Goal: Task Accomplishment & Management: Use online tool/utility

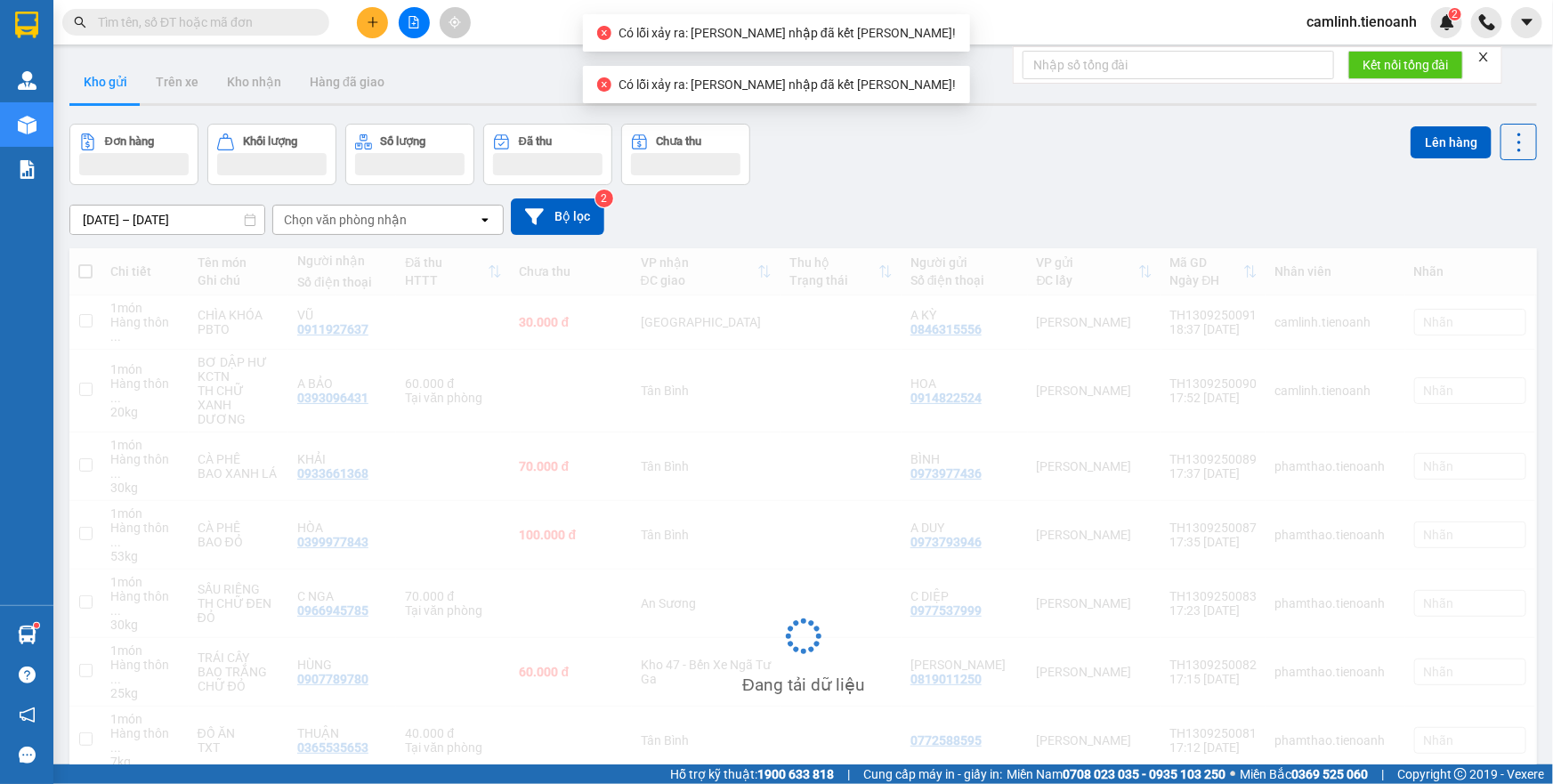
click at [1484, 52] on icon "close" at bounding box center [1483, 56] width 12 height 12
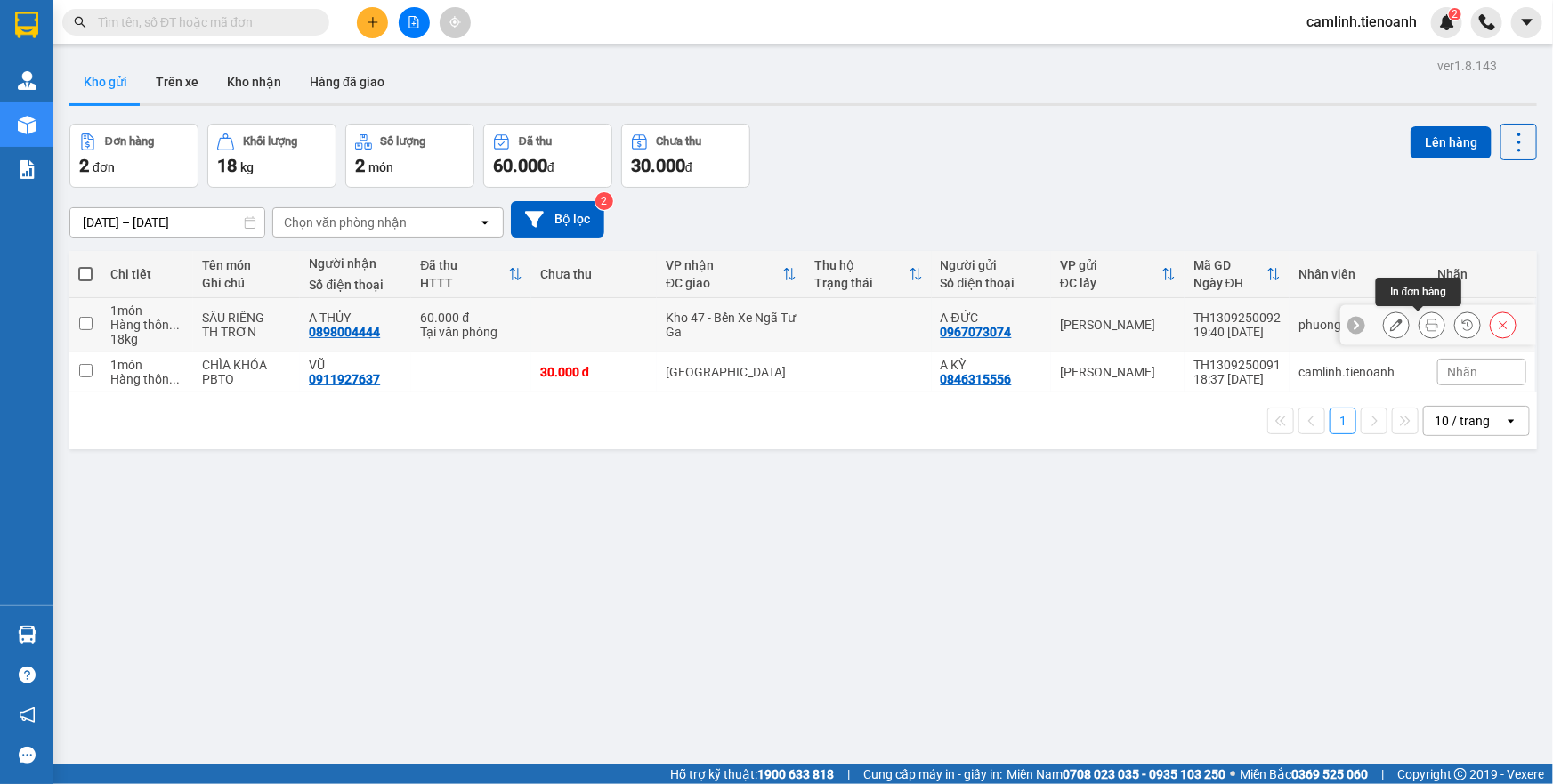
click at [1419, 327] on button at bounding box center [1431, 325] width 25 height 31
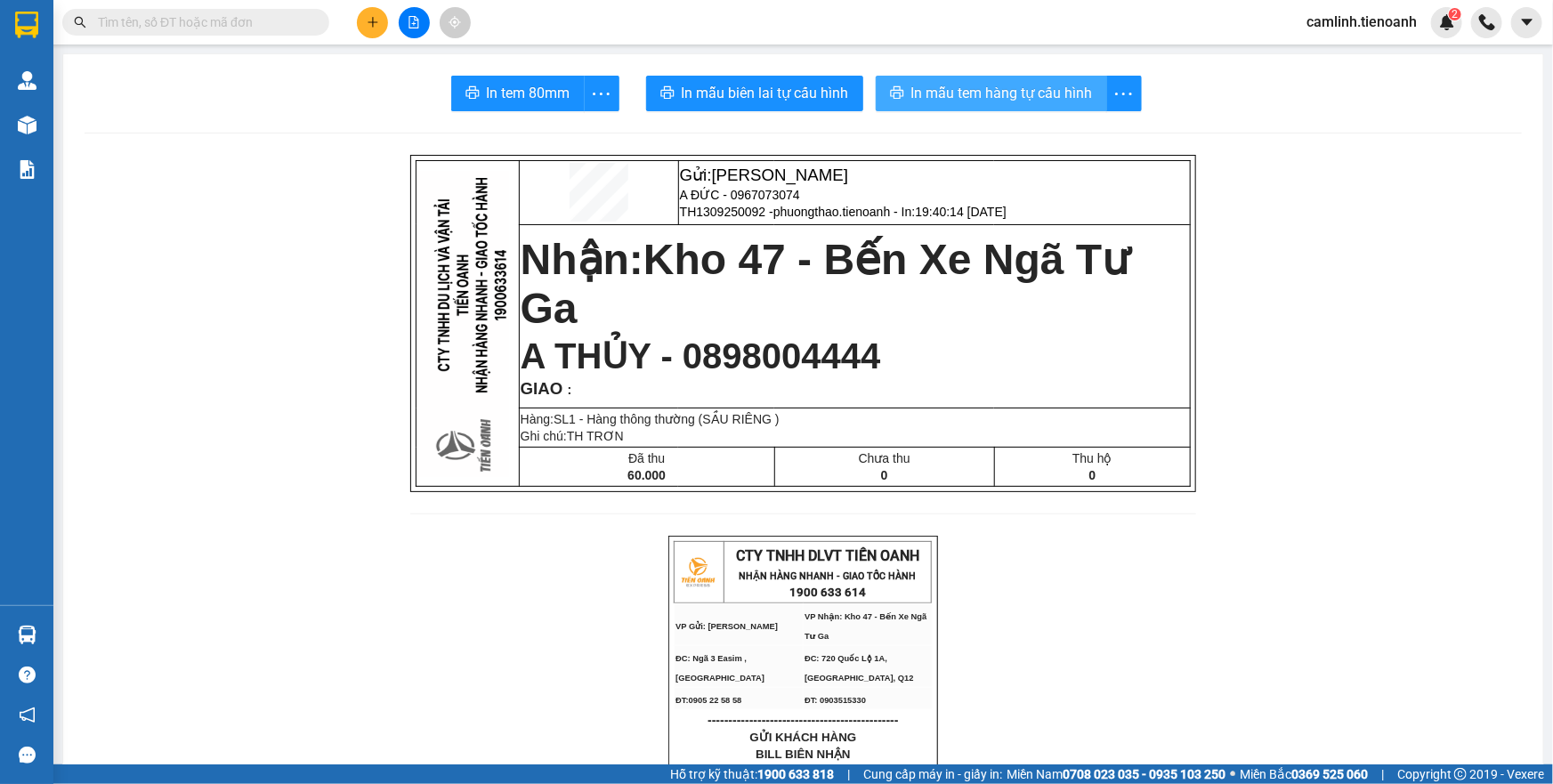
click at [1057, 101] on span "In mẫu tem hàng tự cấu hình" at bounding box center [1001, 92] width 181 height 22
